Goal: Find specific page/section: Find specific page/section

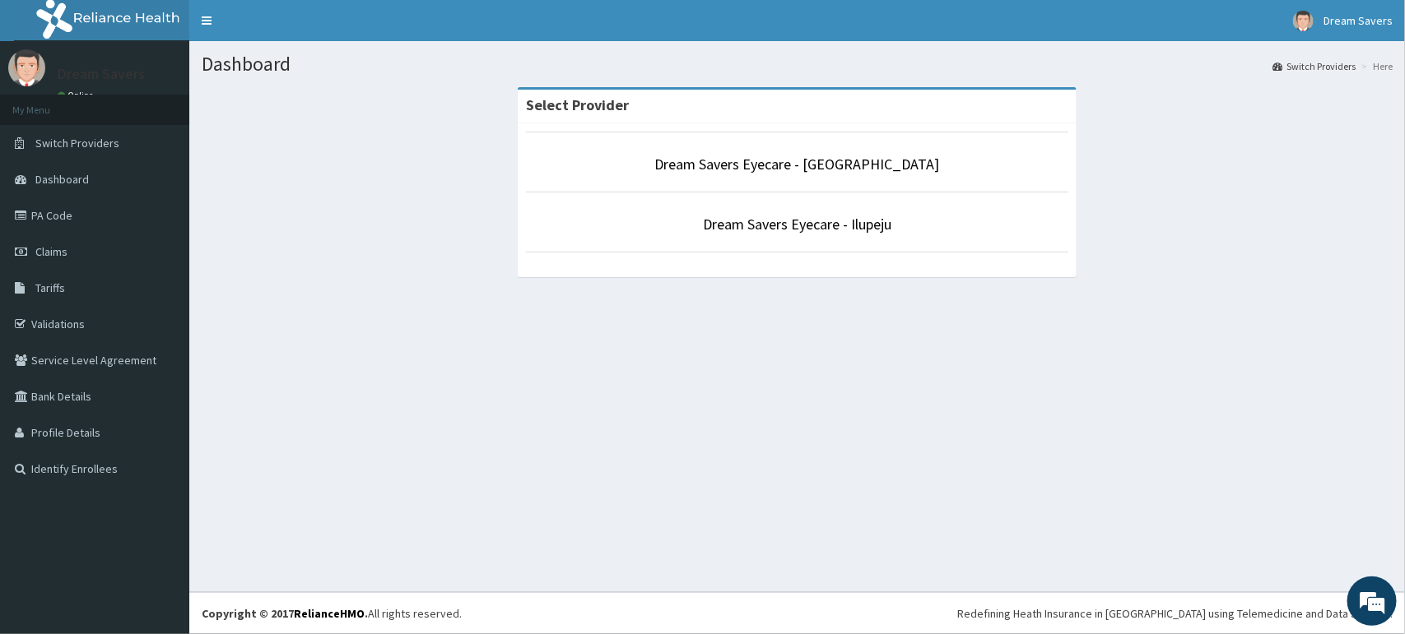
click at [902, 228] on p "Dream Savers Eyecare - Ilupeju" at bounding box center [797, 224] width 542 height 21
click at [919, 443] on div "Dashboard Switch Providers Here Select Provider Dream Savers Eyecare - Victoria…" at bounding box center [796, 316] width 1215 height 551
click at [845, 227] on link "Dream Savers Eyecare - Ilupeju" at bounding box center [797, 224] width 188 height 19
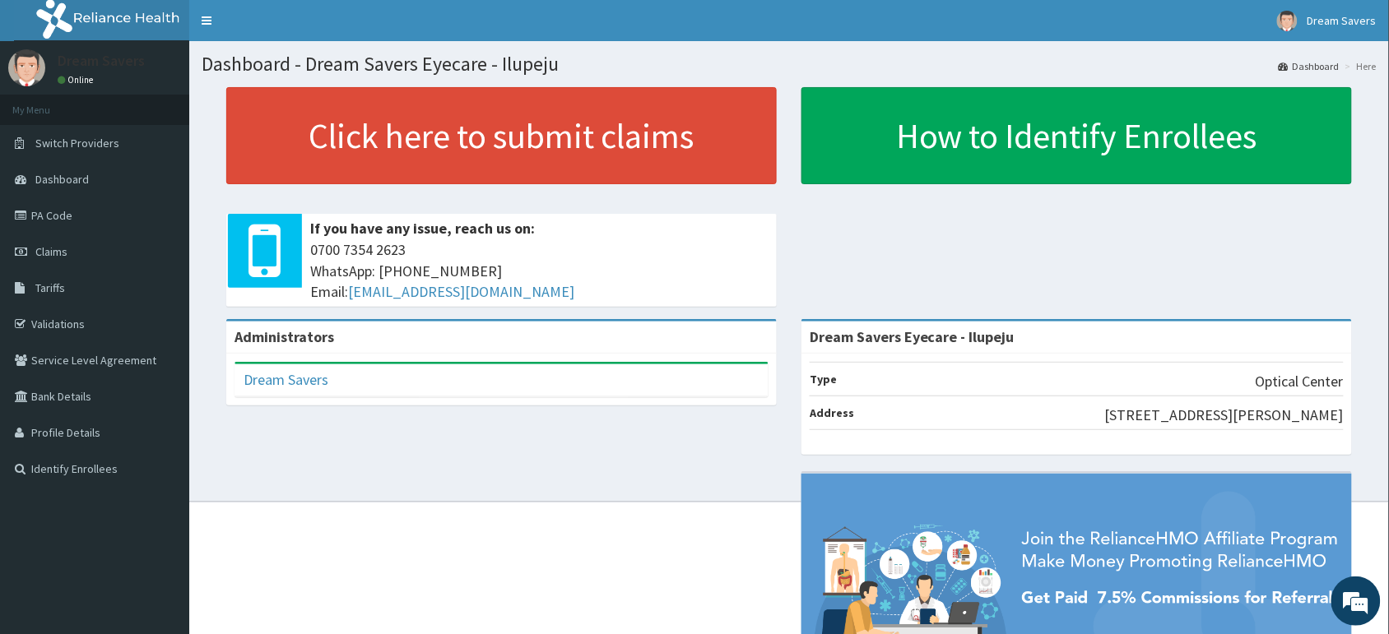
click at [54, 211] on link "PA Code" at bounding box center [94, 215] width 189 height 36
